Goal: Navigation & Orientation: Find specific page/section

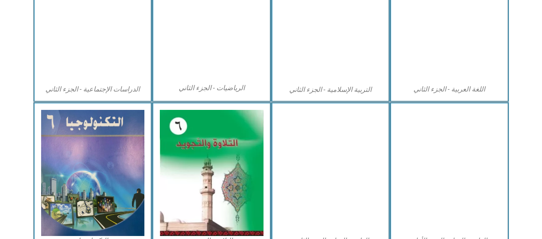
scroll to position [514, 0]
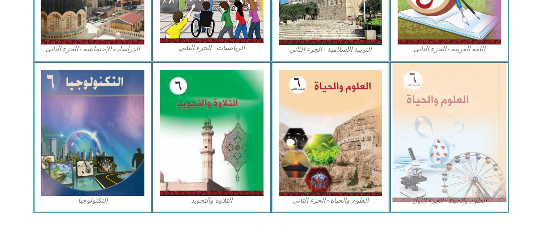
click at [441, 130] on img at bounding box center [449, 132] width 114 height 139
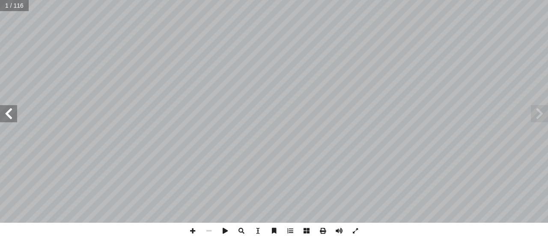
click at [5, 113] on span at bounding box center [8, 113] width 17 height 17
click at [6, 113] on span at bounding box center [8, 113] width 17 height 17
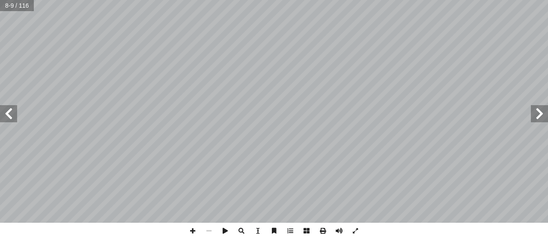
click at [6, 113] on span at bounding box center [8, 113] width 17 height 17
click at [194, 235] on span at bounding box center [193, 231] width 16 height 16
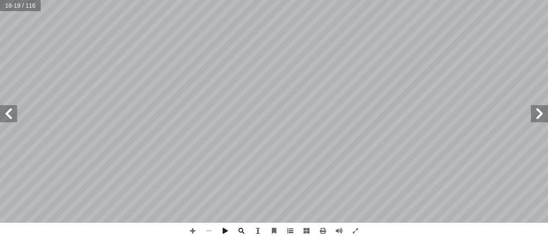
click at [10, 111] on span at bounding box center [8, 113] width 17 height 17
drag, startPoint x: 191, startPoint y: 230, endPoint x: 198, endPoint y: 224, distance: 8.8
click at [192, 229] on span at bounding box center [193, 231] width 16 height 16
click at [539, 118] on span at bounding box center [539, 113] width 17 height 17
